Goal: Information Seeking & Learning: Check status

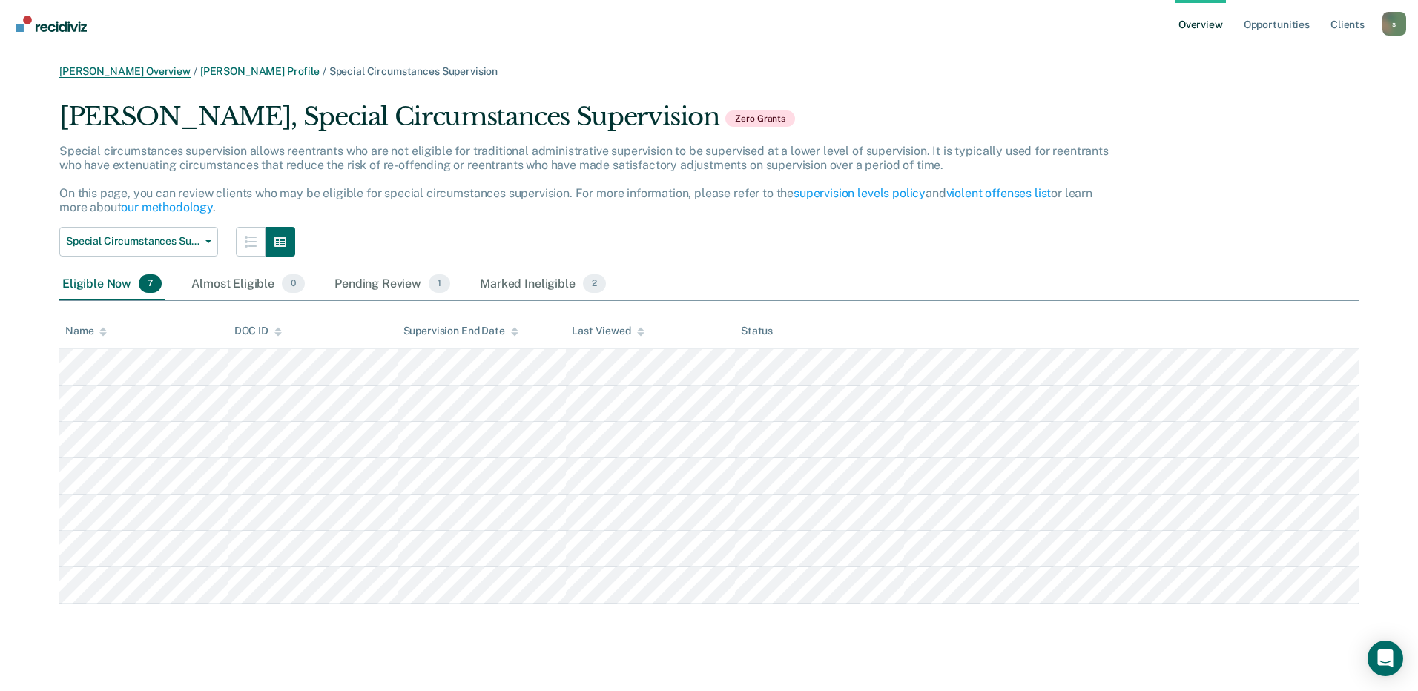
click at [120, 73] on link "[PERSON_NAME] Overview" at bounding box center [124, 71] width 131 height 13
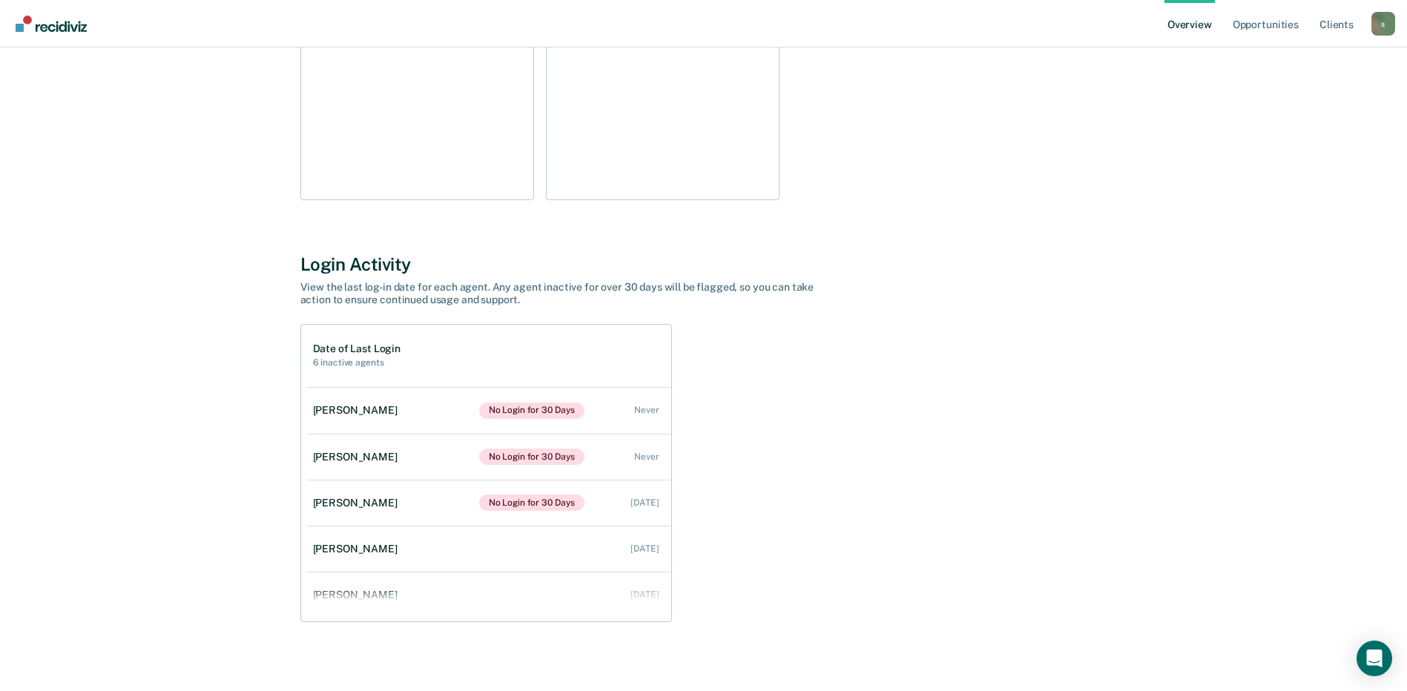
scroll to position [325, 0]
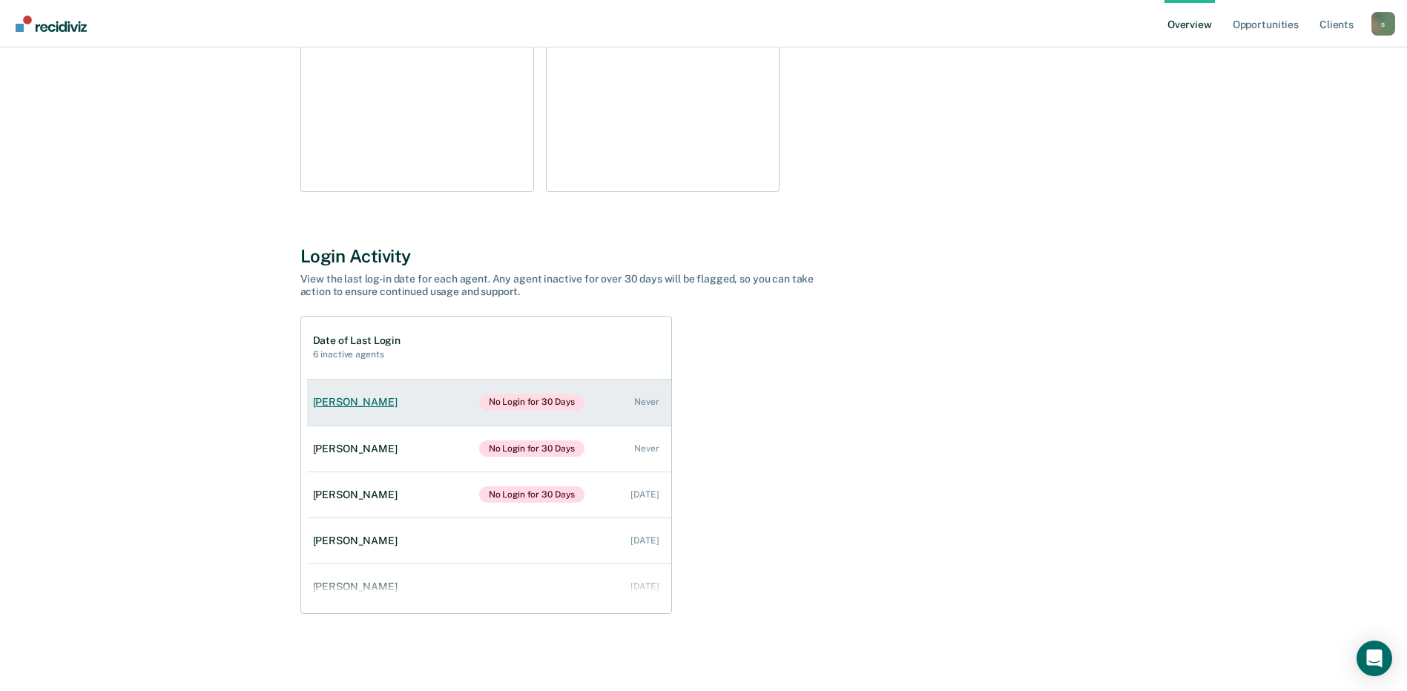
click at [572, 411] on link "[PERSON_NAME] No Login for 30 Days Never" at bounding box center [489, 403] width 364 height 46
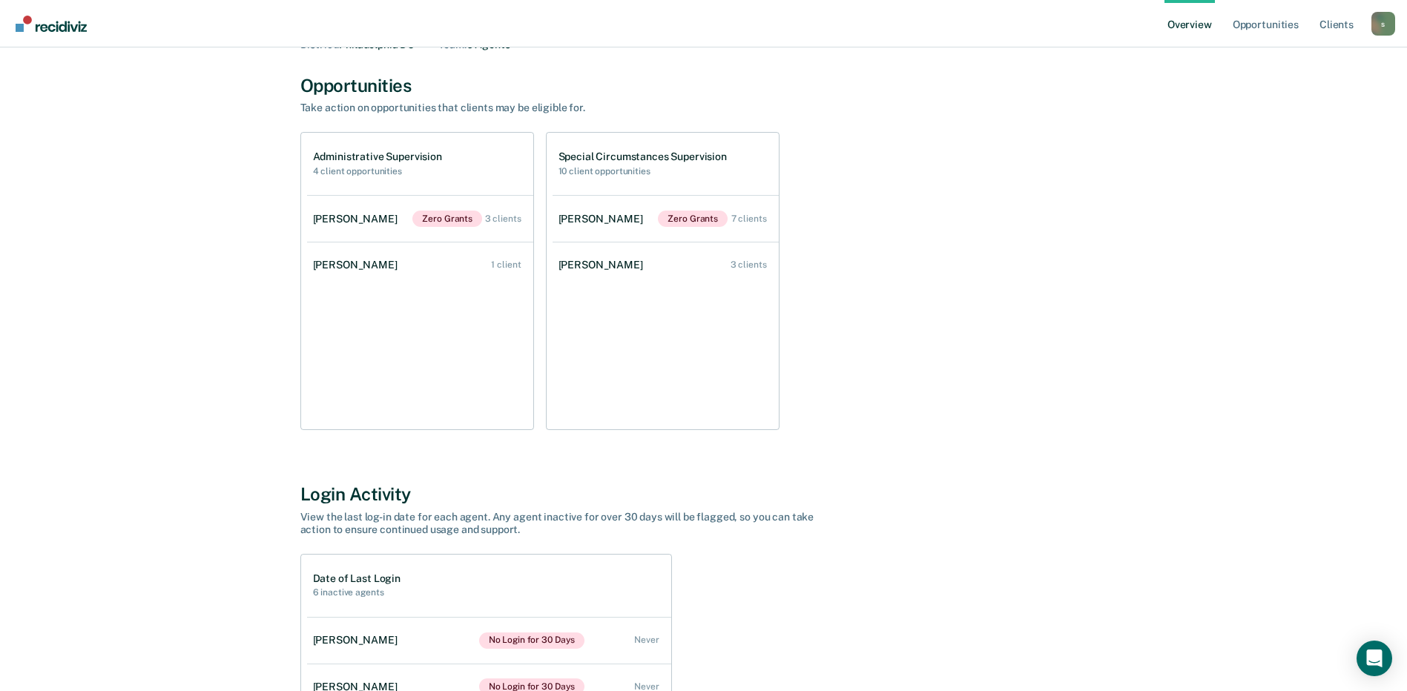
scroll to position [222, 0]
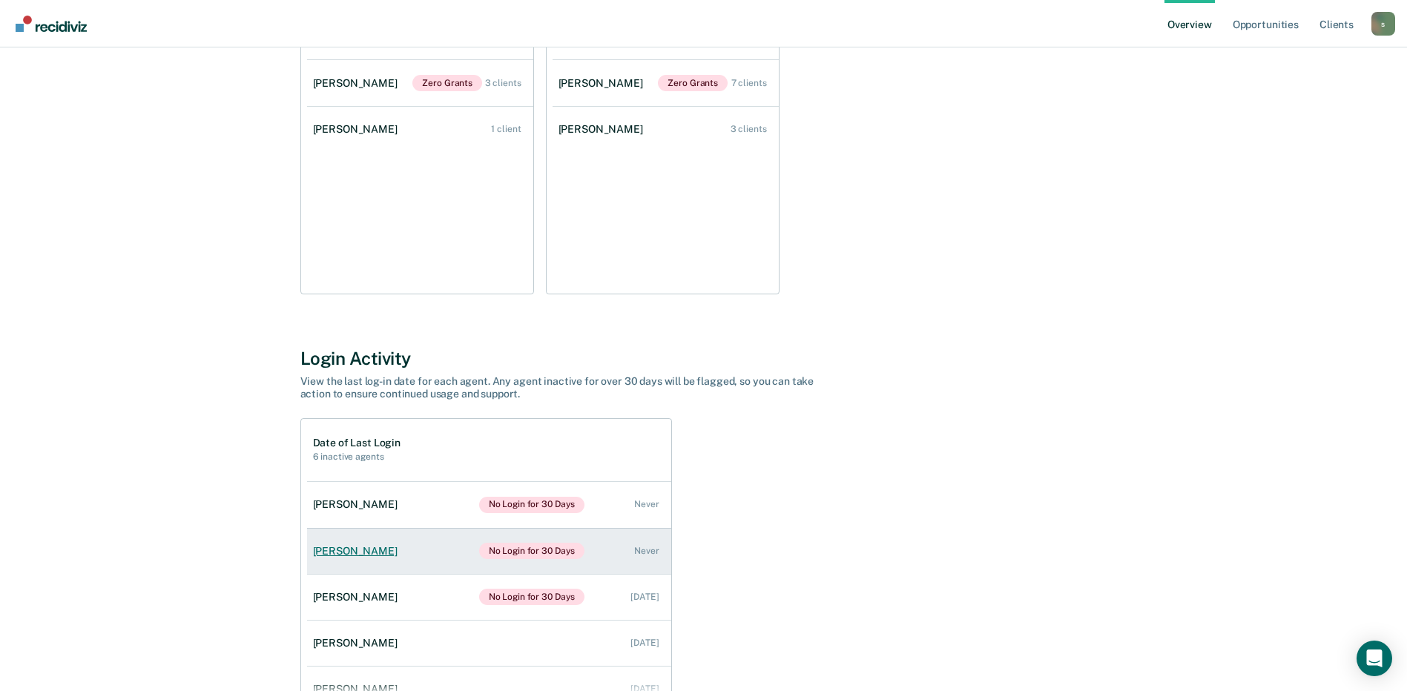
click at [453, 557] on link "[PERSON_NAME] No Login for 30 Days Never" at bounding box center [489, 551] width 364 height 46
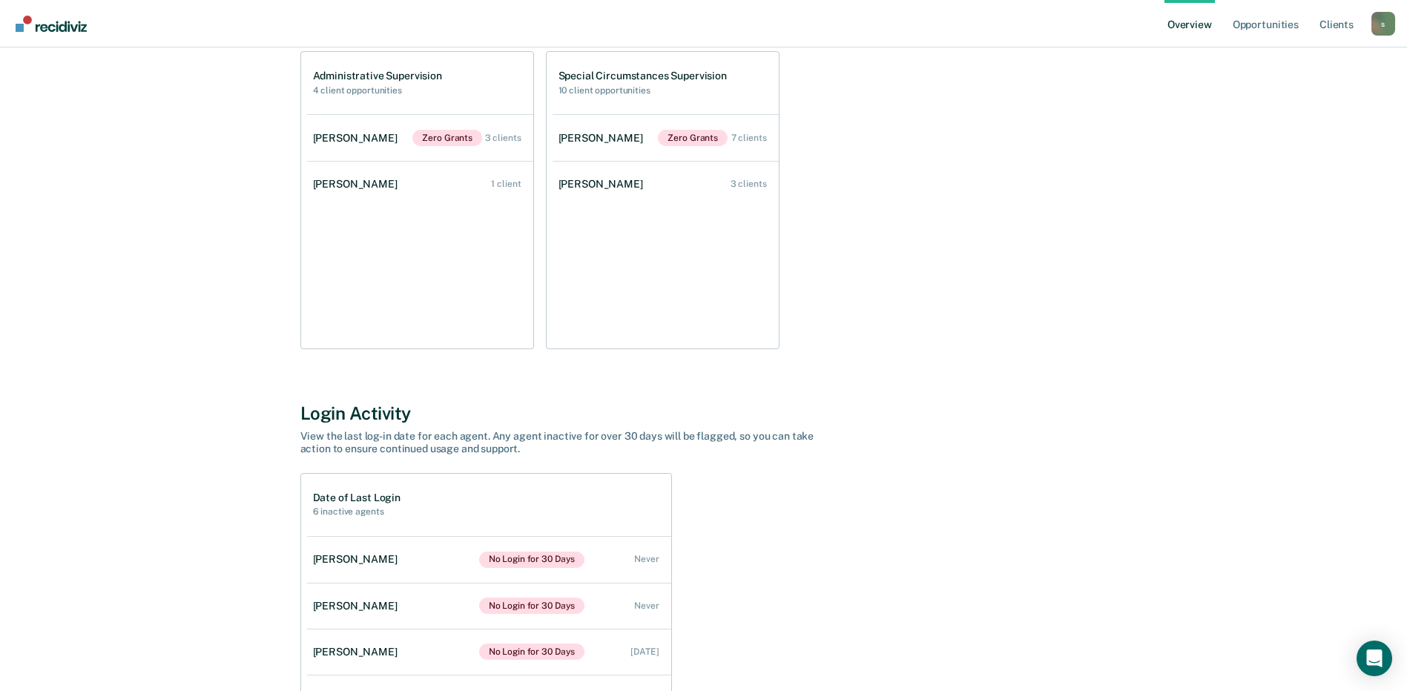
scroll to position [222, 0]
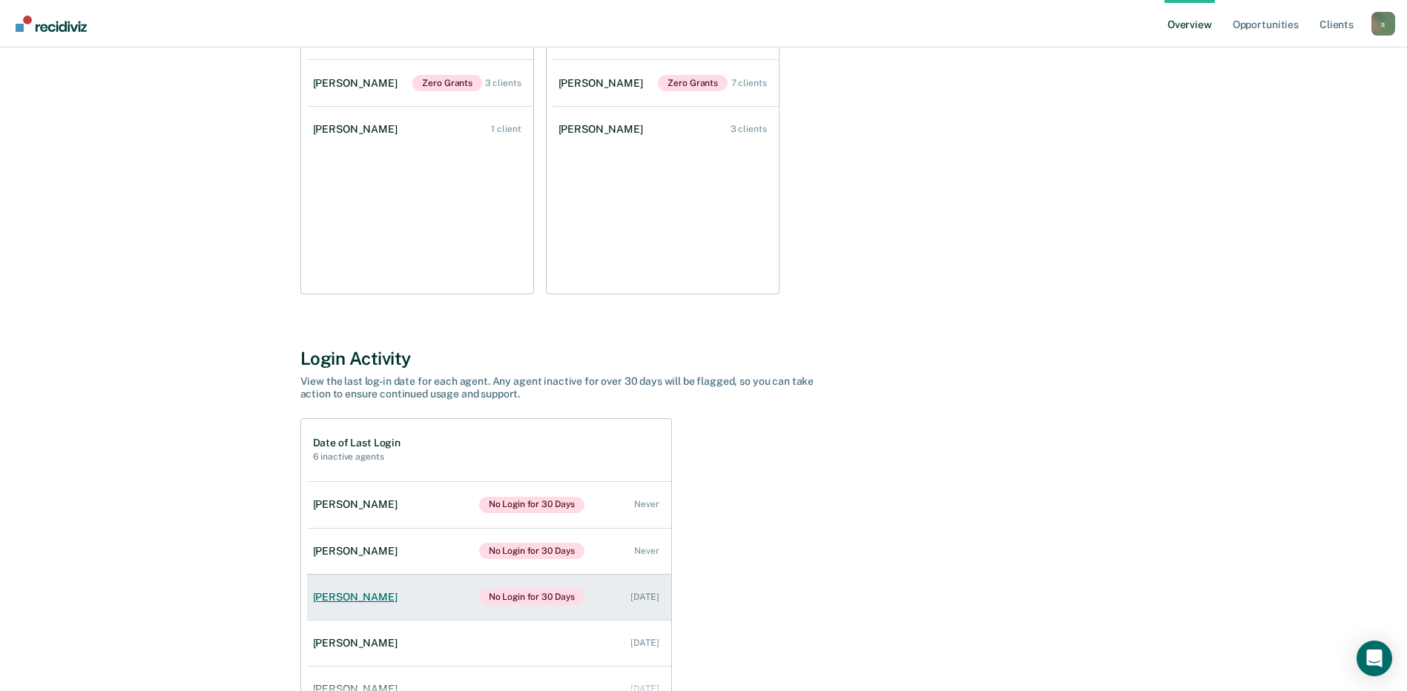
click at [413, 604] on link "[PERSON_NAME] No Login for 30 Days [DATE]" at bounding box center [489, 597] width 364 height 46
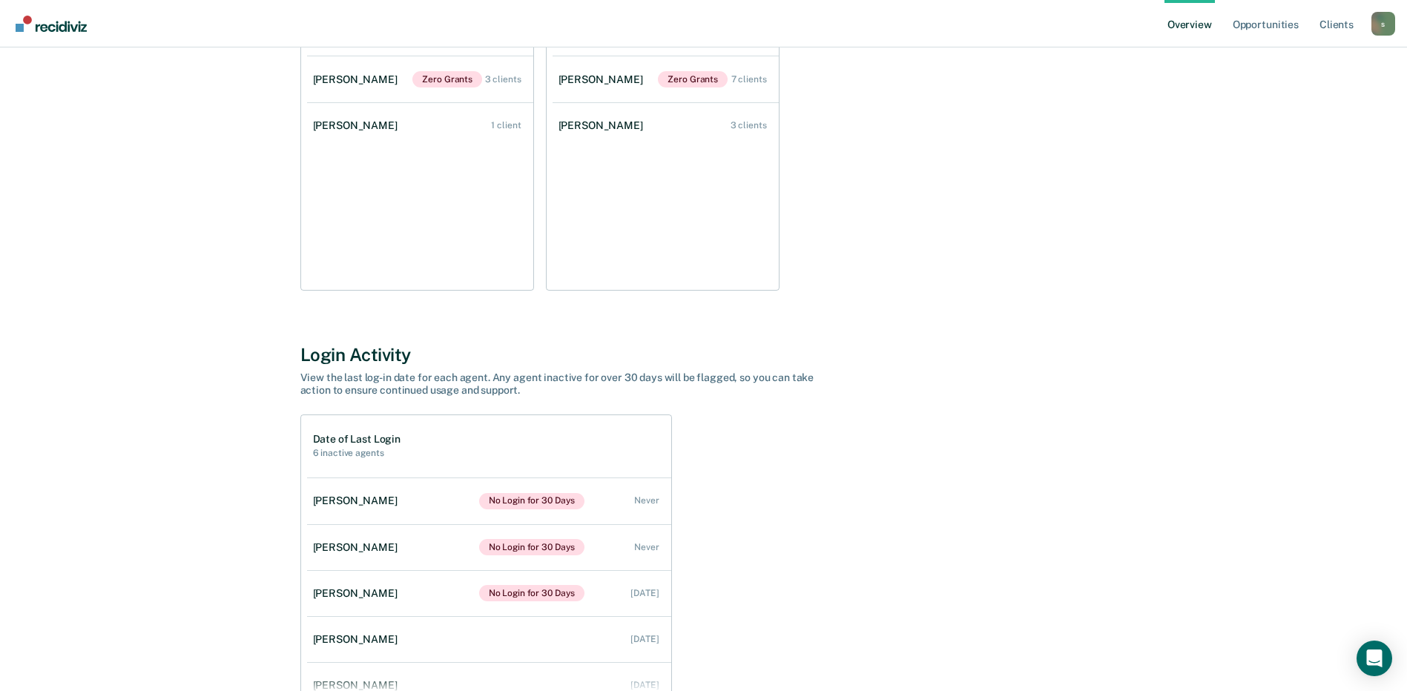
scroll to position [297, 0]
